Goal: Information Seeking & Learning: Learn about a topic

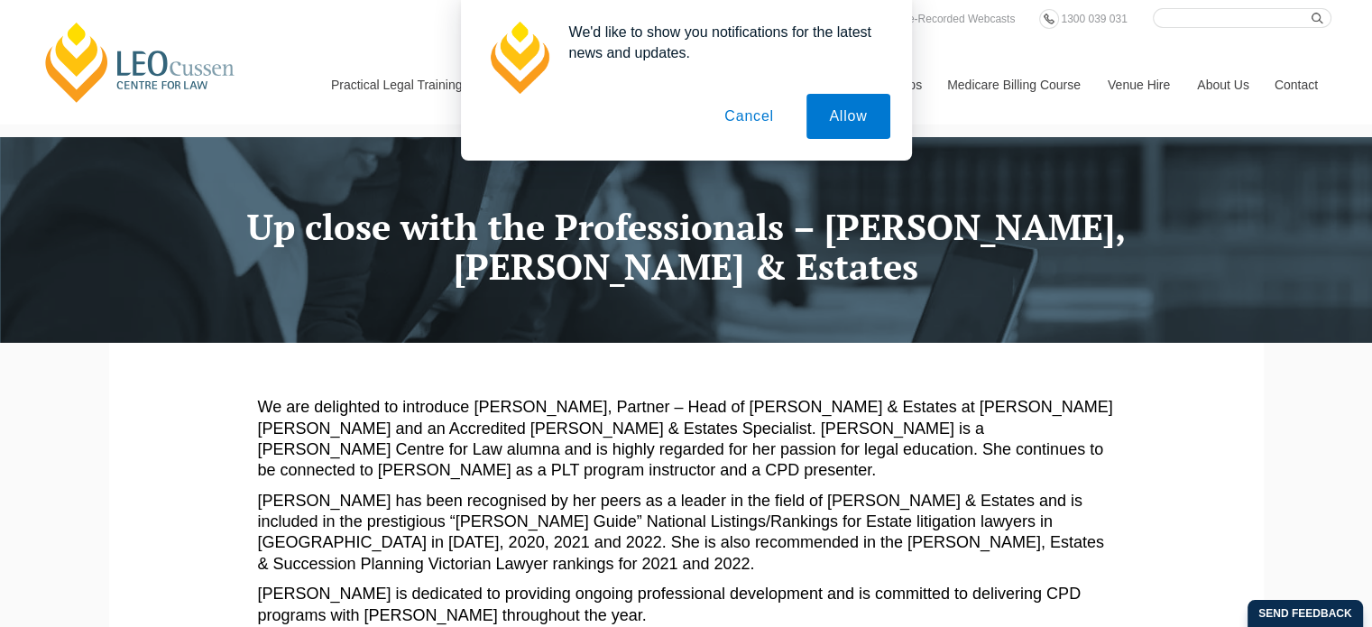
click at [750, 117] on button "Cancel" at bounding box center [749, 116] width 95 height 45
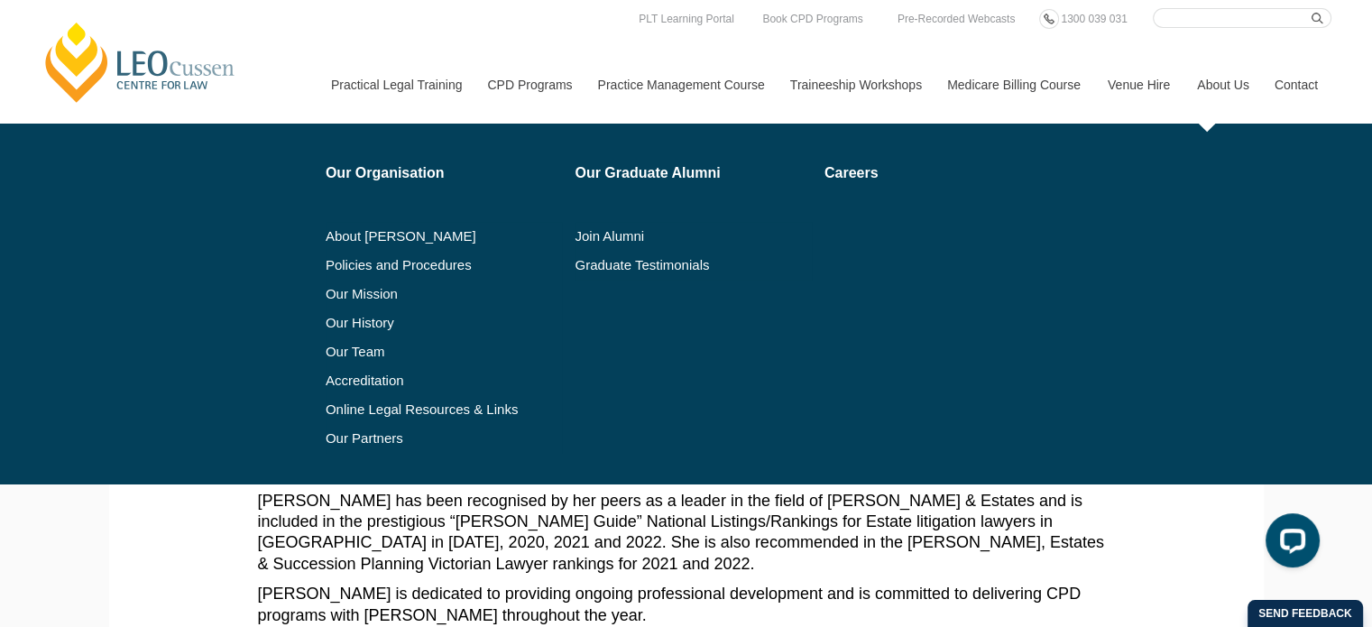
click at [1237, 82] on link "About Us" at bounding box center [1222, 85] width 78 height 78
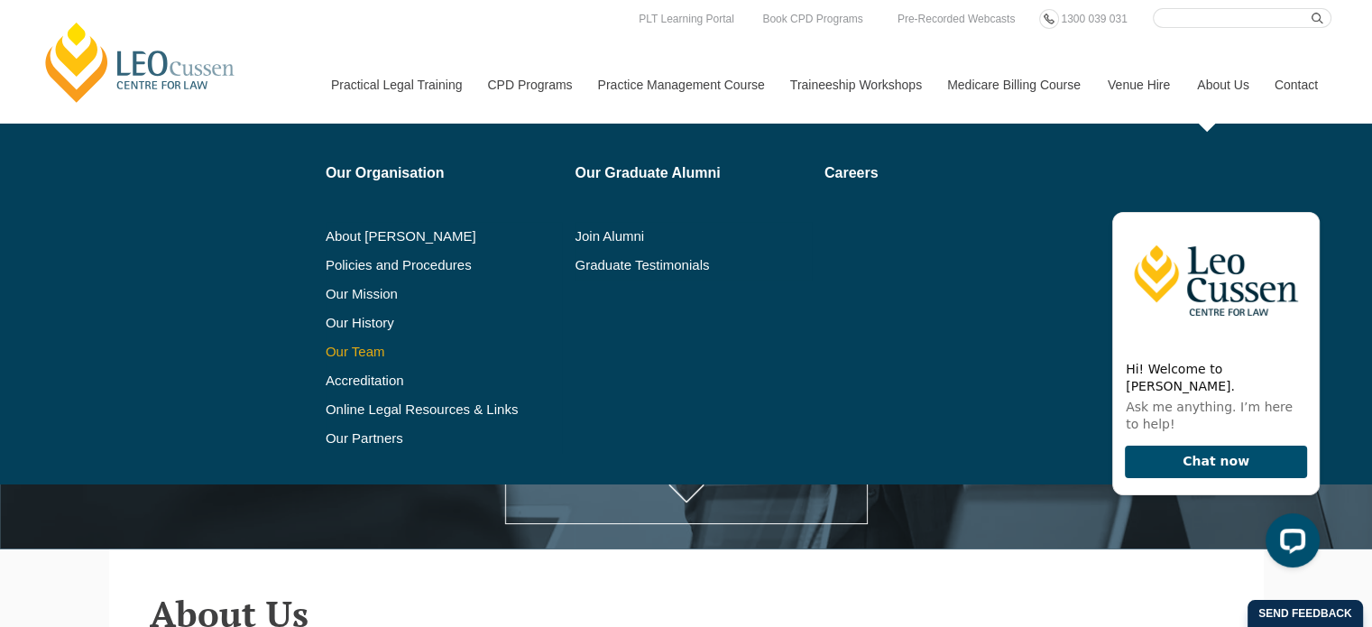
click at [350, 354] on link "Our Team" at bounding box center [444, 351] width 237 height 14
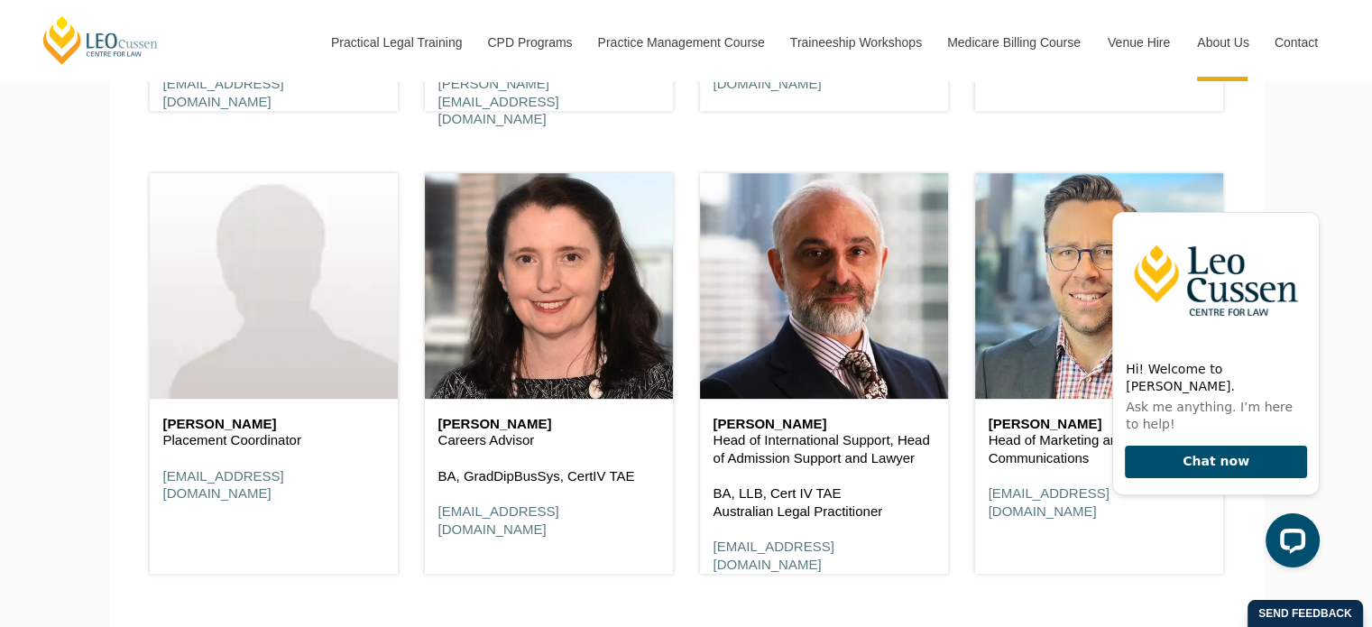
scroll to position [7575, 0]
